Goal: Task Accomplishment & Management: Use online tool/utility

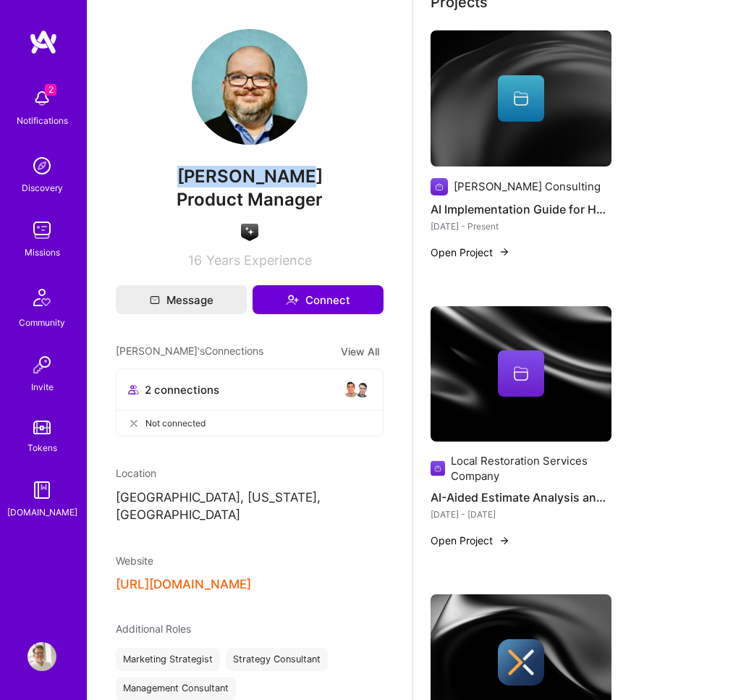
drag, startPoint x: 200, startPoint y: 169, endPoint x: 347, endPoint y: 172, distance: 146.2
click at [347, 172] on span "[PERSON_NAME]" at bounding box center [250, 177] width 268 height 22
click at [52, 101] on img at bounding box center [41, 98] width 29 height 29
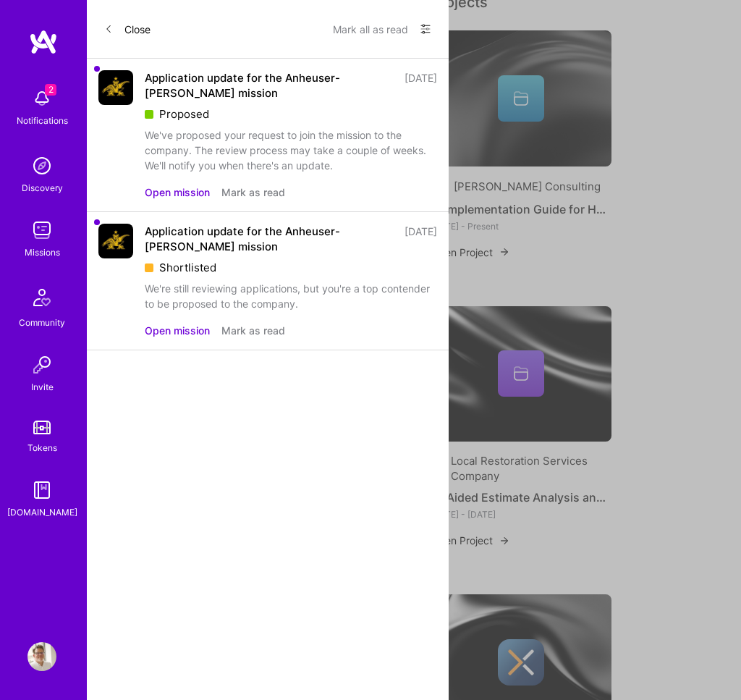
click at [352, 36] on button "Mark all as read" at bounding box center [370, 28] width 75 height 23
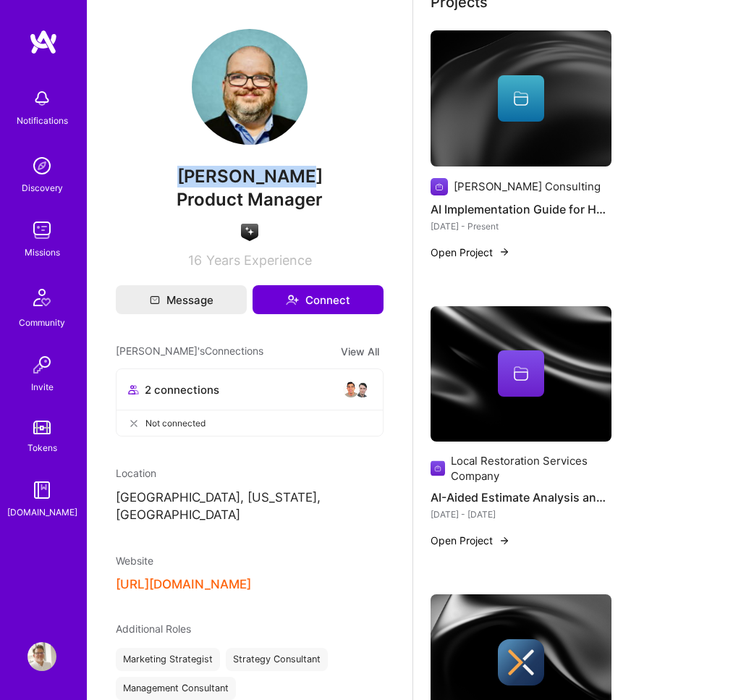
click at [59, 239] on link "Missions" at bounding box center [42, 238] width 90 height 44
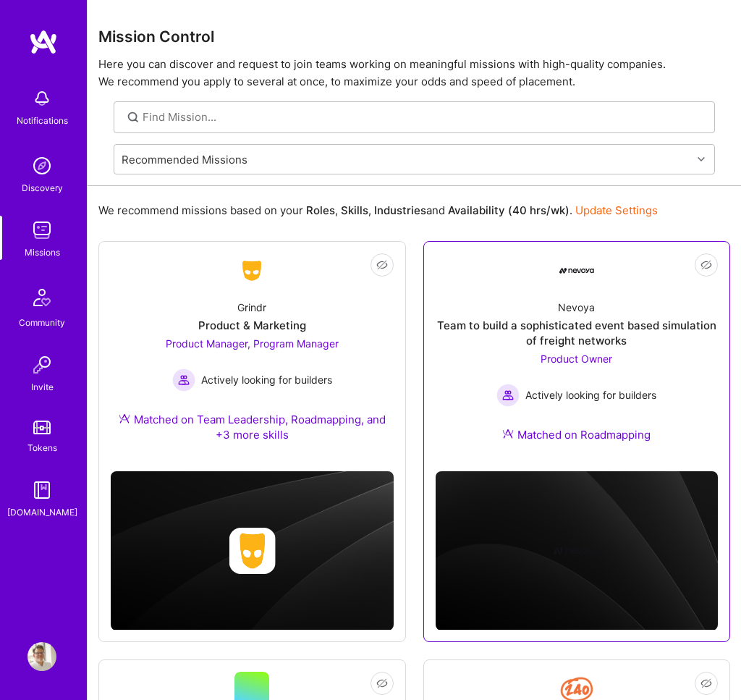
click at [619, 321] on div "Team to build a sophisticated event based simulation of freight networks" at bounding box center [577, 333] width 283 height 30
click at [563, 334] on div "Team to build a sophisticated event based simulation of freight networks" at bounding box center [577, 333] width 283 height 30
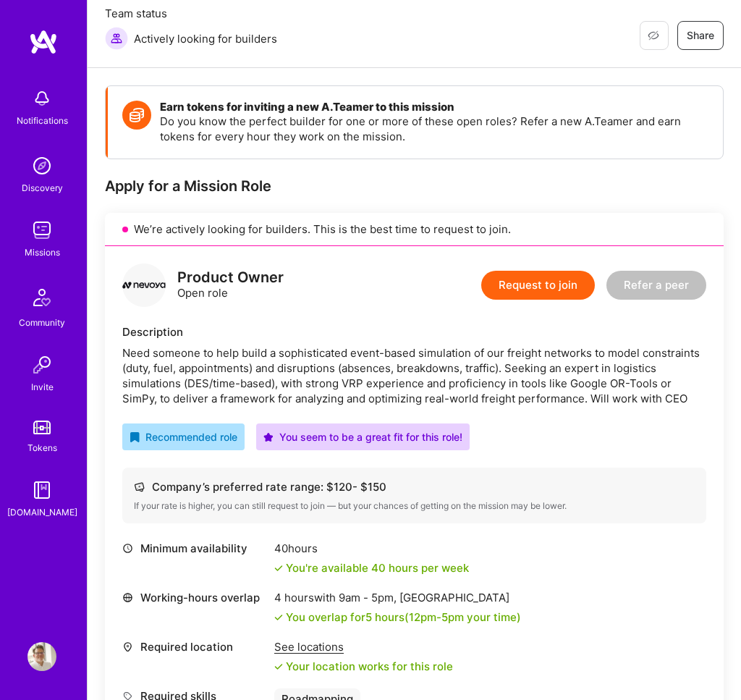
scroll to position [200, 0]
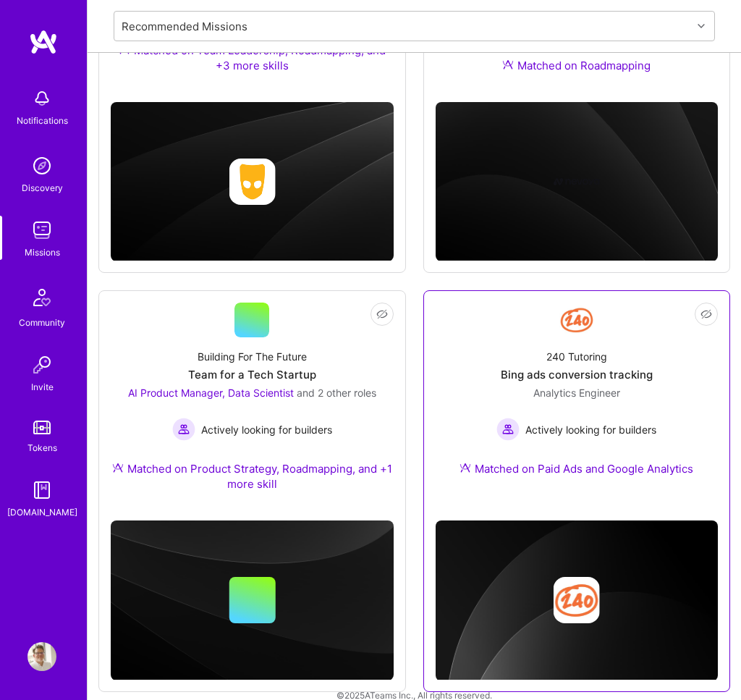
scroll to position [377, 0]
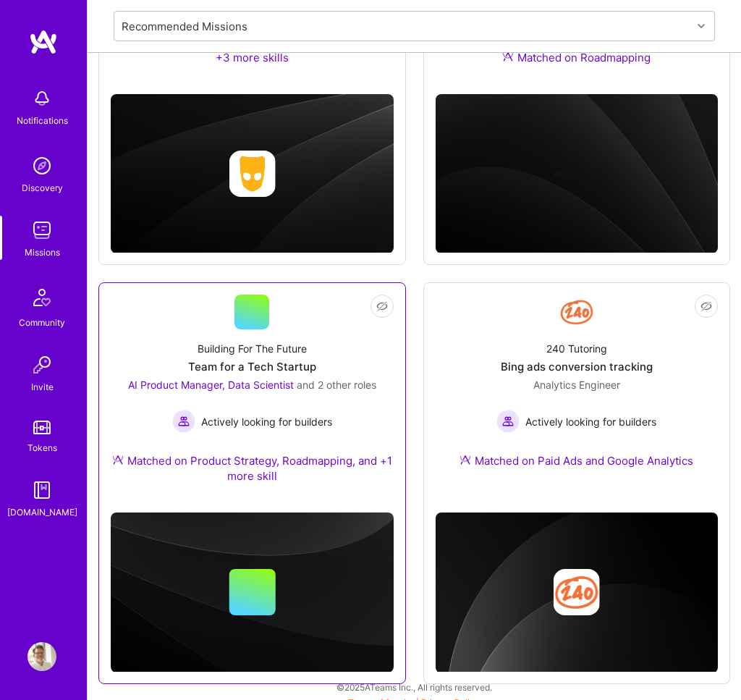
click at [307, 373] on div "Building For The Future Team for a Tech Startup AI Product Manager, Data Scient…" at bounding box center [252, 414] width 283 height 171
